Goal: Task Accomplishment & Management: Complete application form

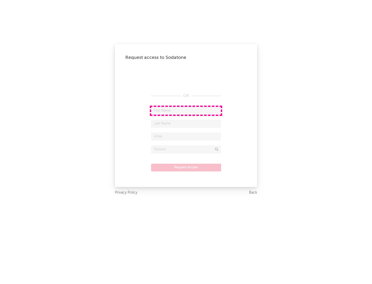
click at [186, 110] on input "text" at bounding box center [186, 111] width 70 height 8
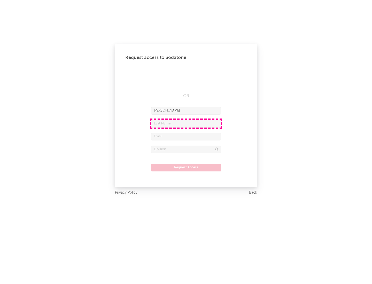
type input "[PERSON_NAME]"
click at [186, 123] on input "text" at bounding box center [186, 124] width 70 height 8
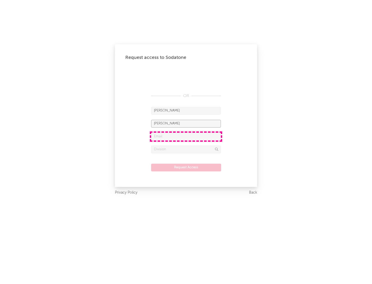
type input "[PERSON_NAME]"
click at [186, 136] on input "text" at bounding box center [186, 137] width 70 height 8
type input "[EMAIL_ADDRESS][DOMAIN_NAME]"
click at [186, 149] on input "text" at bounding box center [186, 150] width 70 height 8
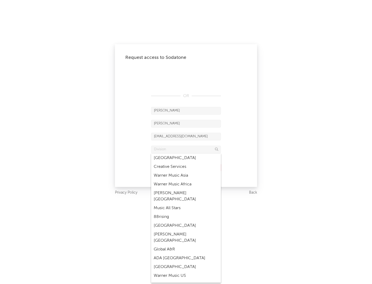
click at [186, 204] on div "Music All Stars" at bounding box center [186, 208] width 70 height 9
type input "Music All Stars"
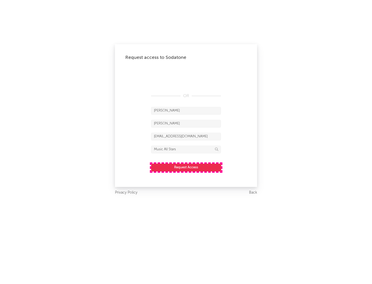
click at [186, 167] on button "Request Access" at bounding box center [186, 168] width 70 height 8
